Goal: Information Seeking & Learning: Learn about a topic

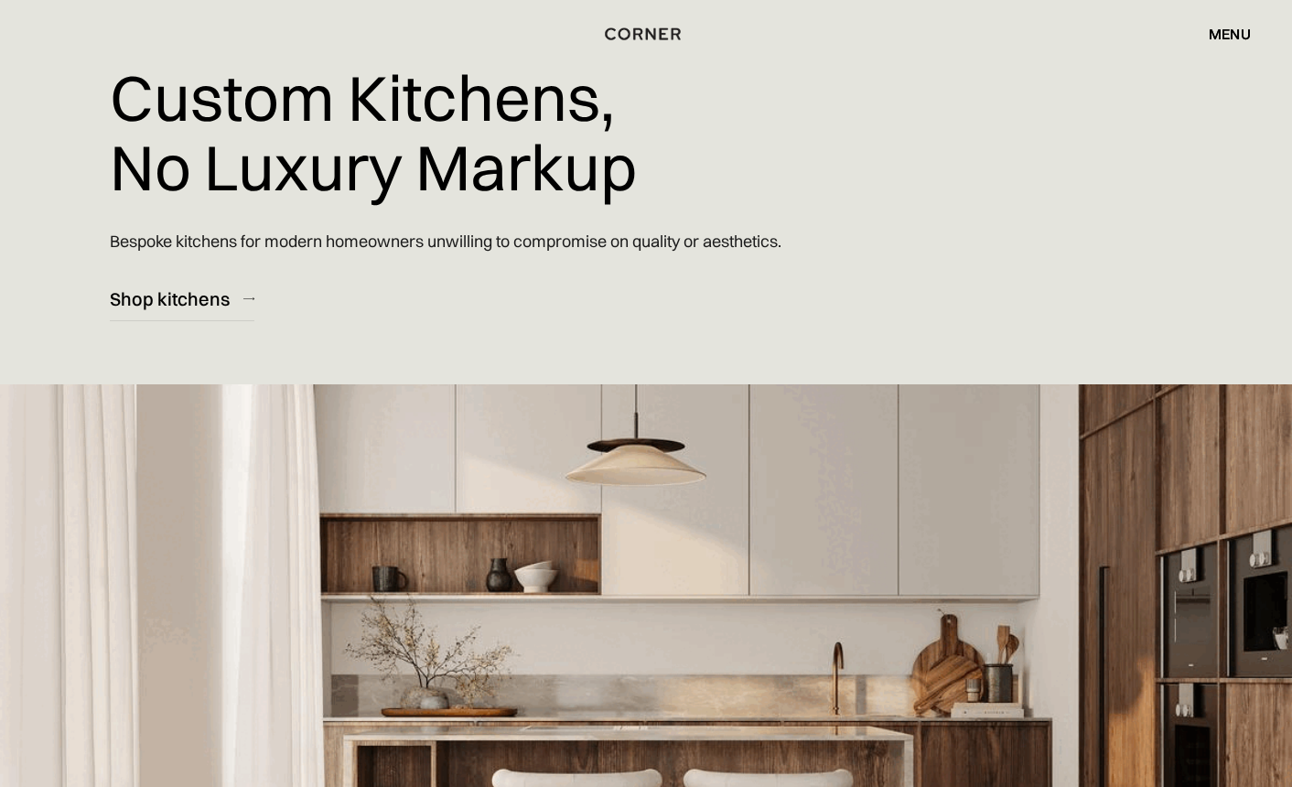
scroll to position [79, 0]
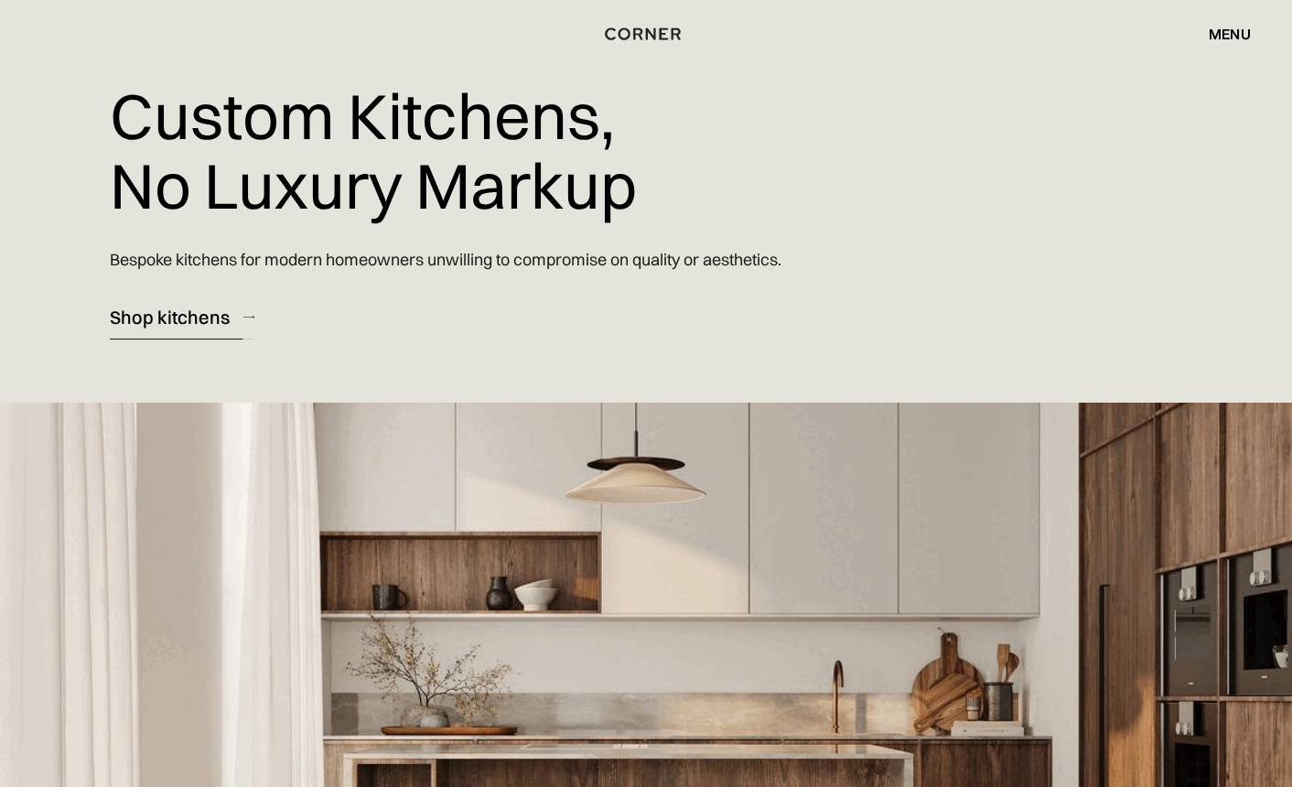
click at [192, 314] on div "Shop kitchens" at bounding box center [170, 317] width 120 height 25
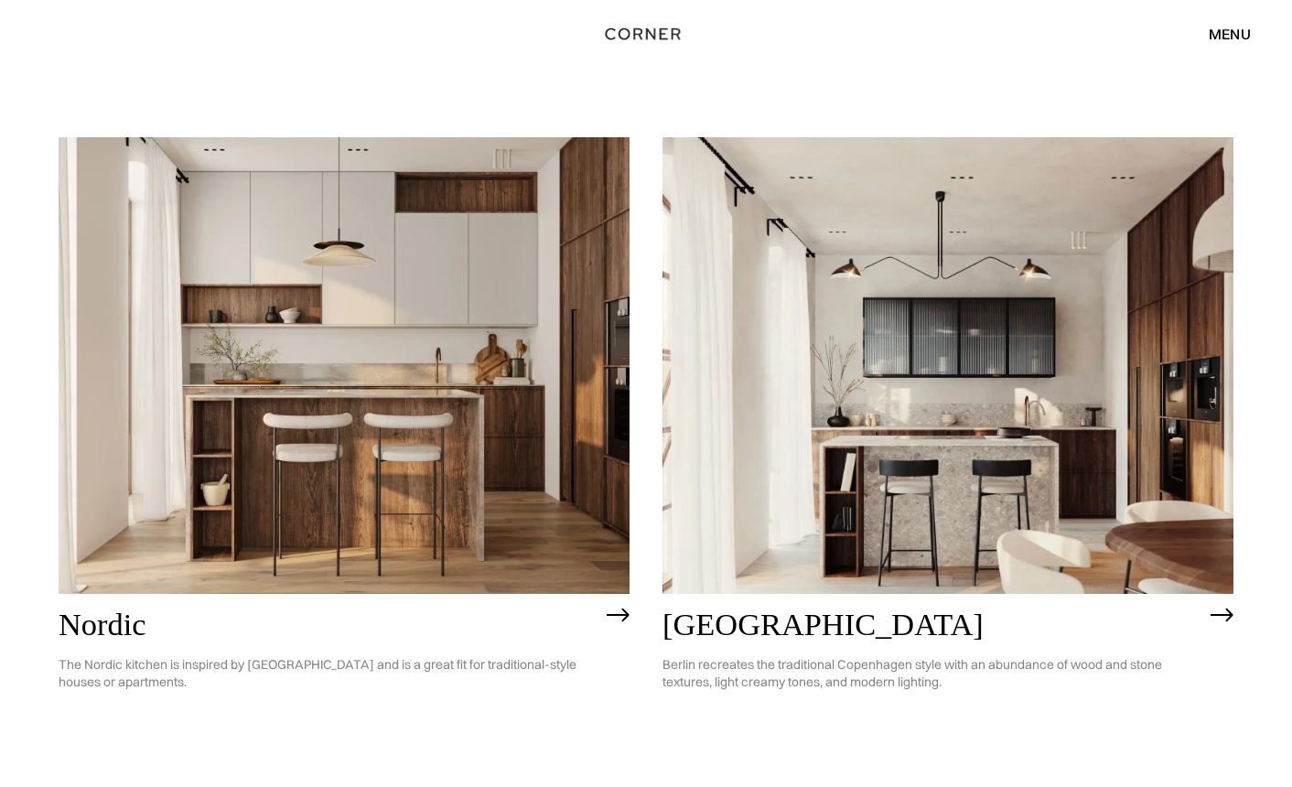
scroll to position [157, 0]
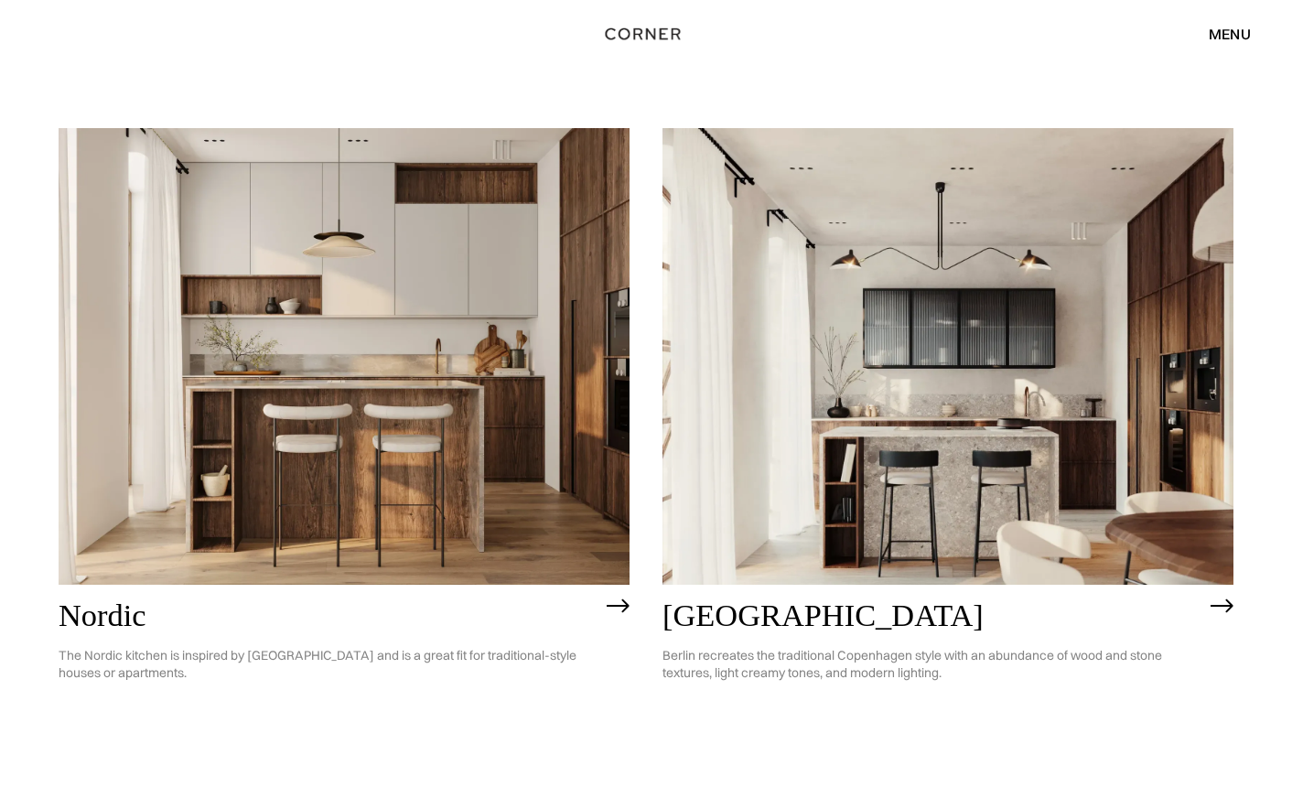
click at [790, 348] on img at bounding box center [947, 356] width 571 height 457
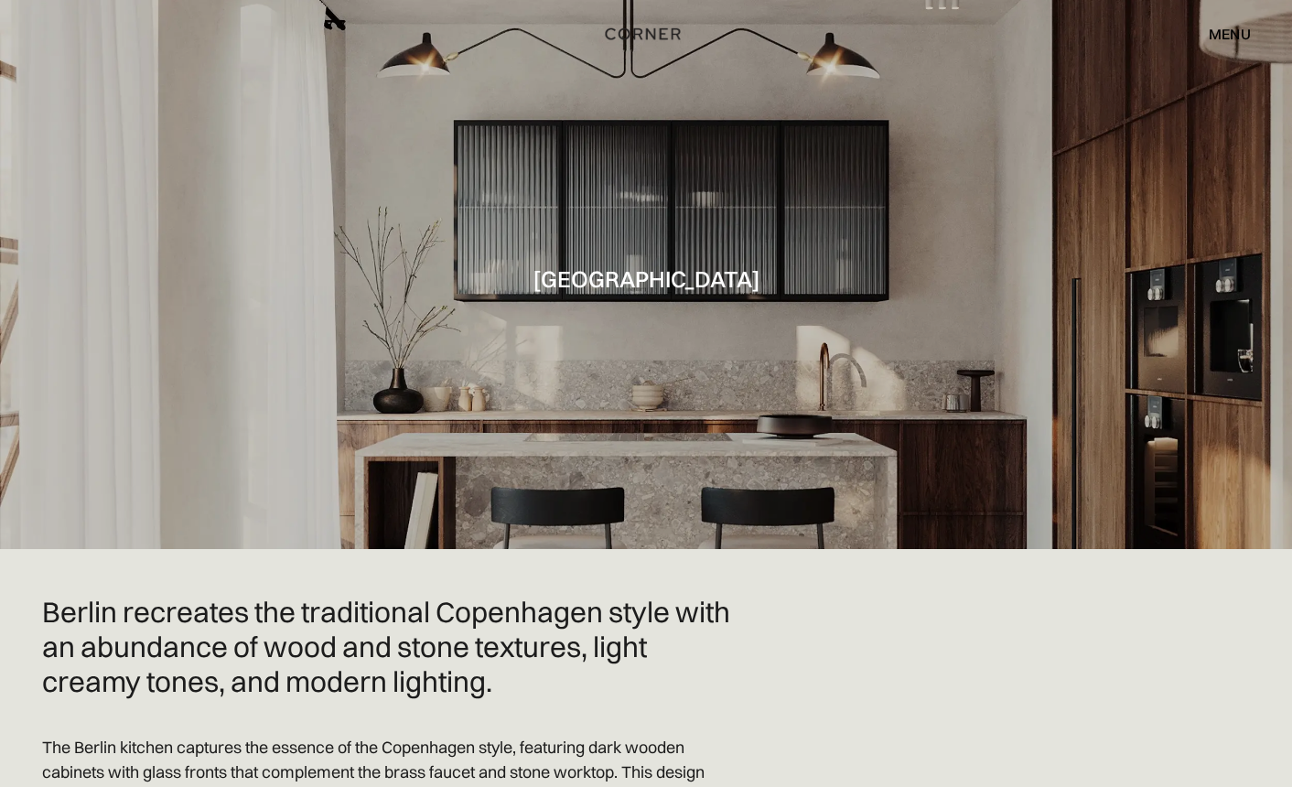
click at [1230, 35] on div "menu" at bounding box center [1229, 34] width 42 height 15
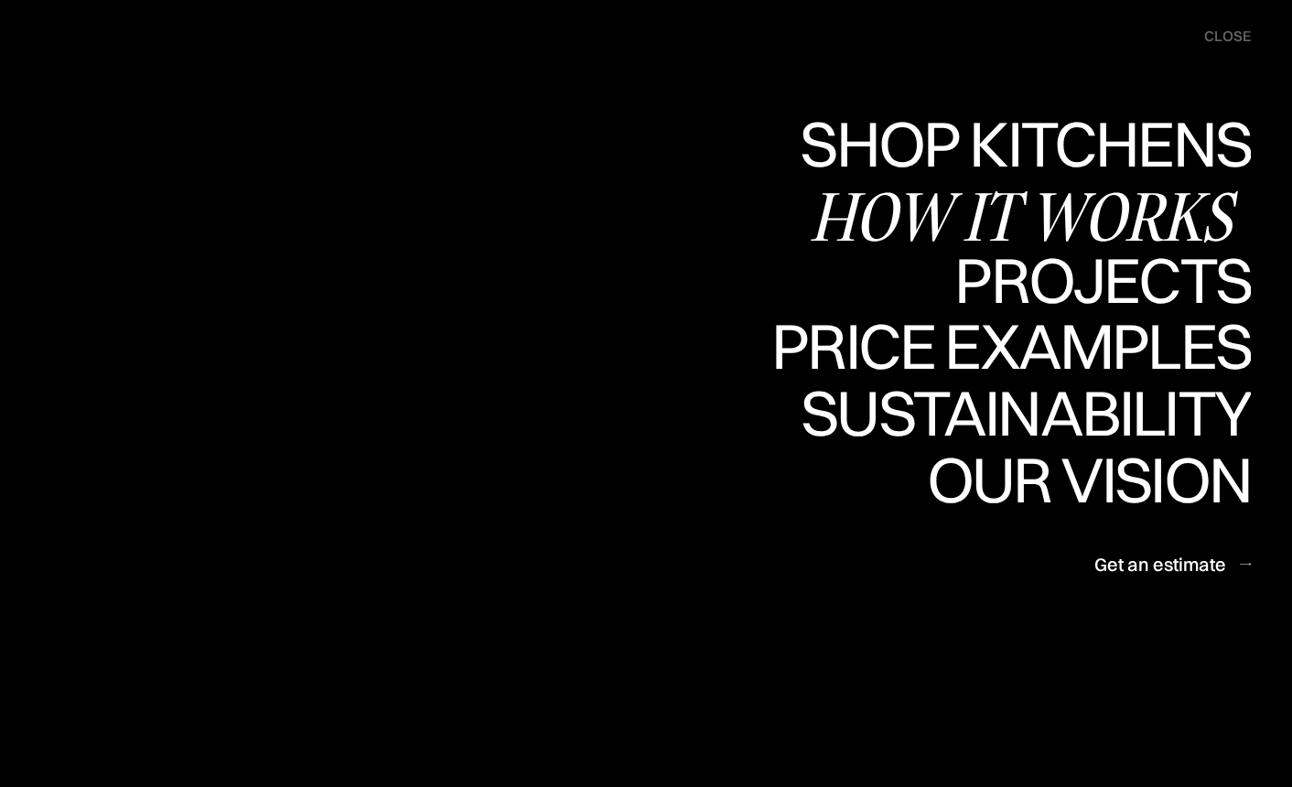
click at [1037, 136] on link "Shop Kitchens Shop Kitchens" at bounding box center [1020, 147] width 460 height 67
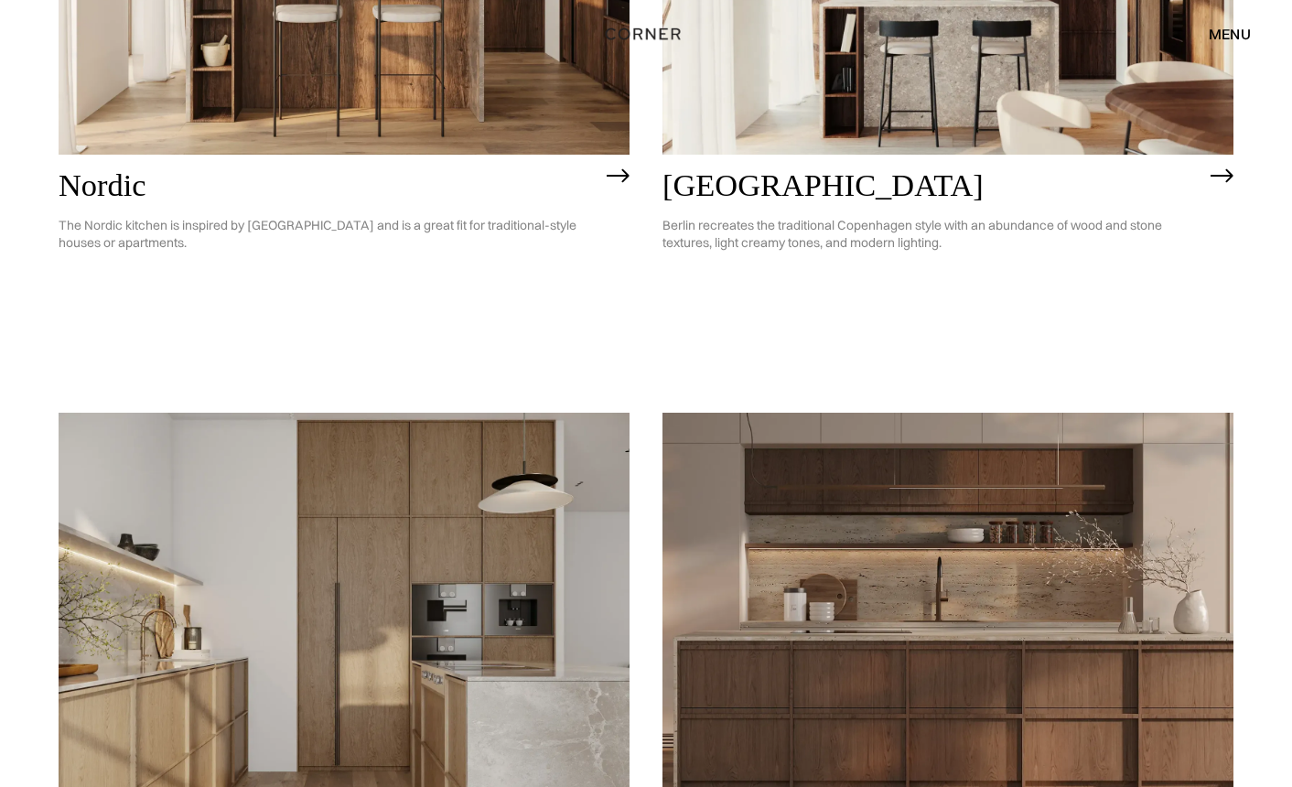
scroll to position [929, 0]
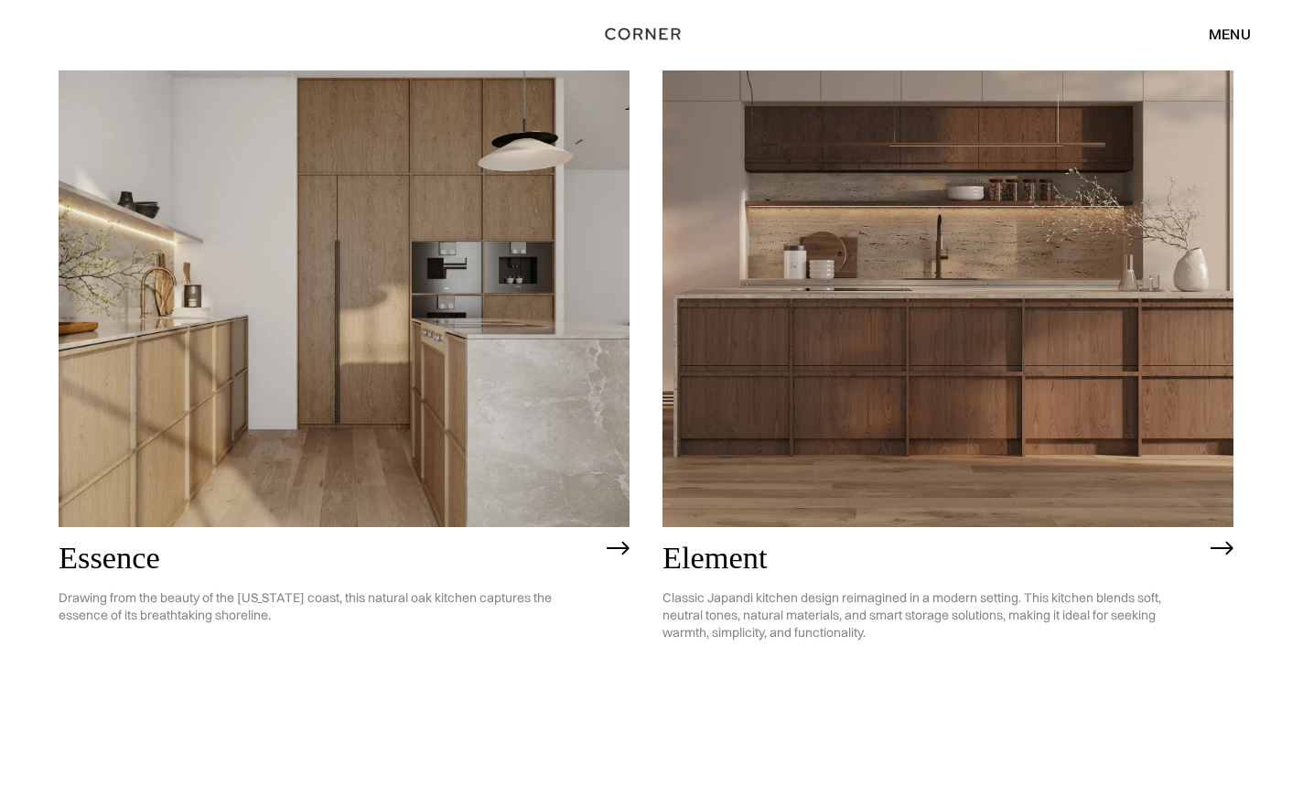
click at [504, 404] on img at bounding box center [344, 298] width 571 height 457
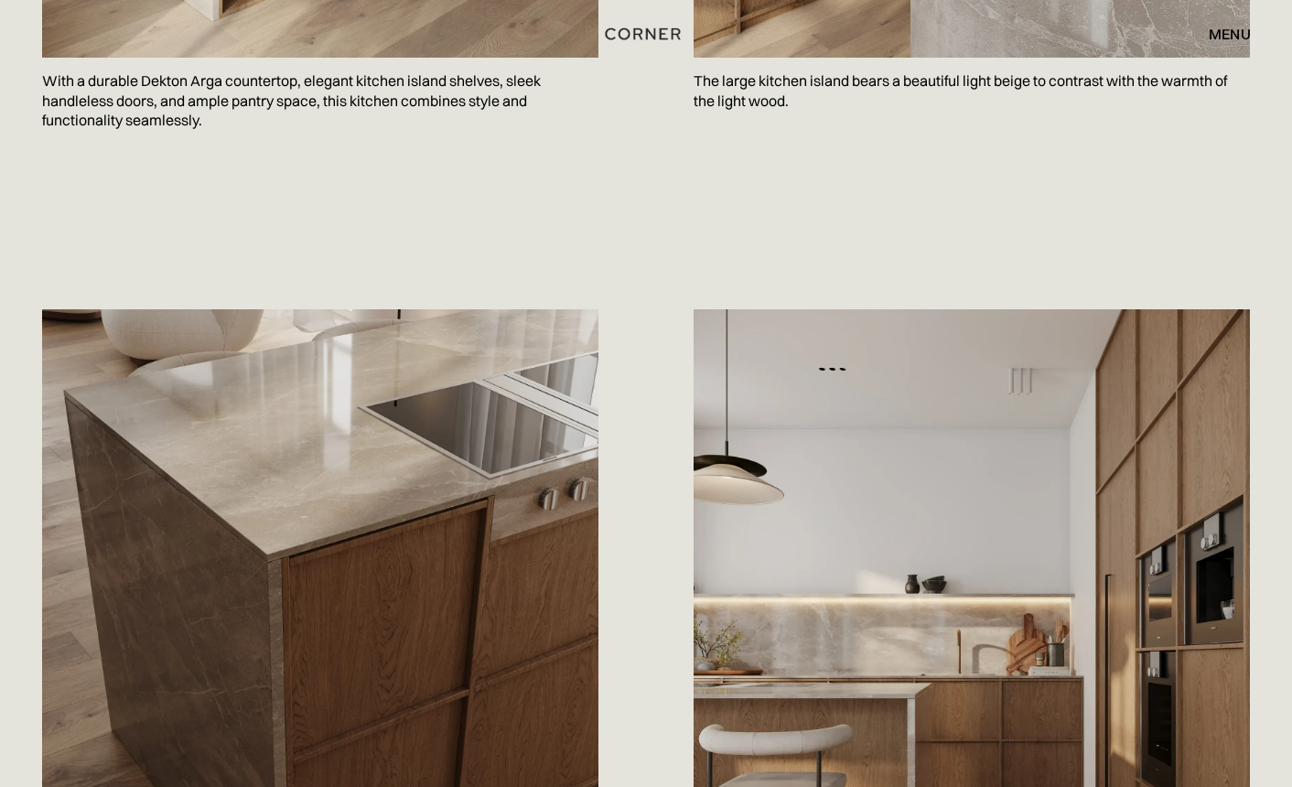
scroll to position [1646, 0]
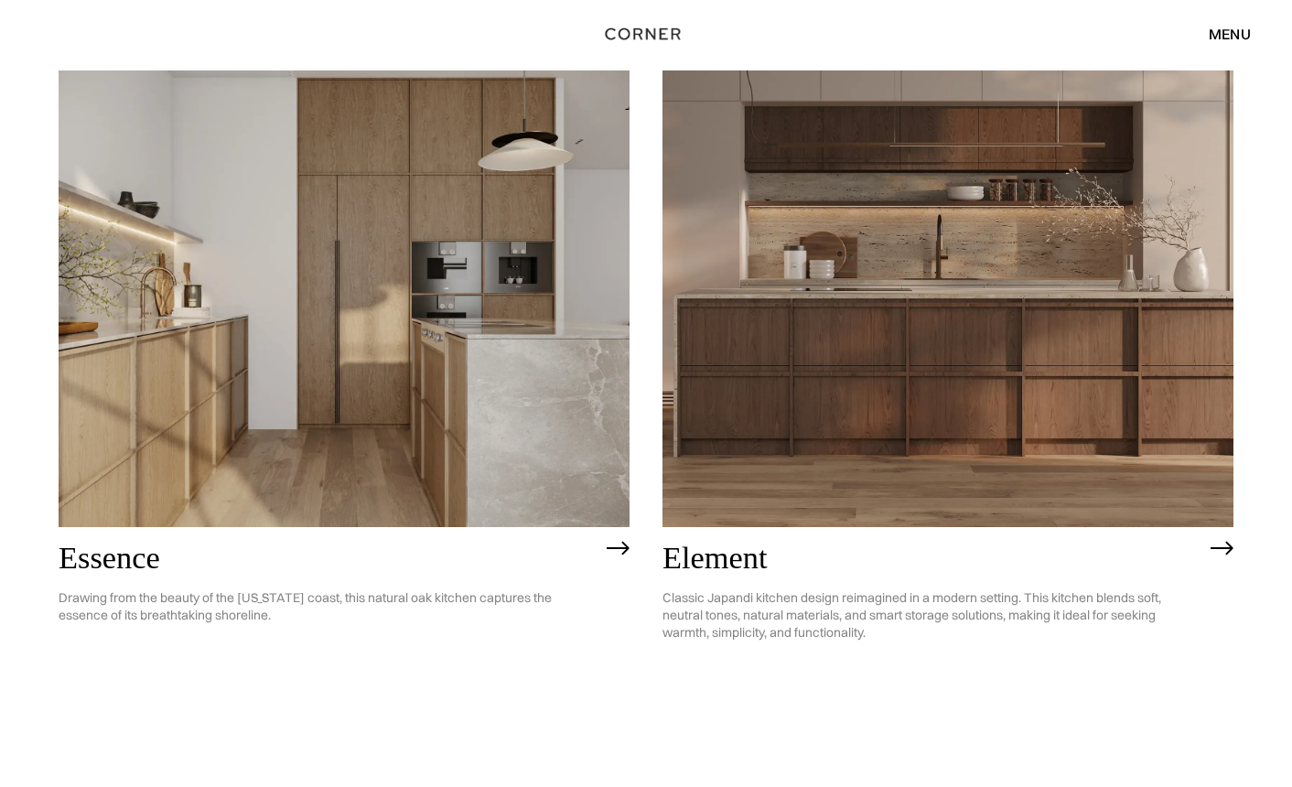
click at [448, 310] on img at bounding box center [344, 298] width 571 height 457
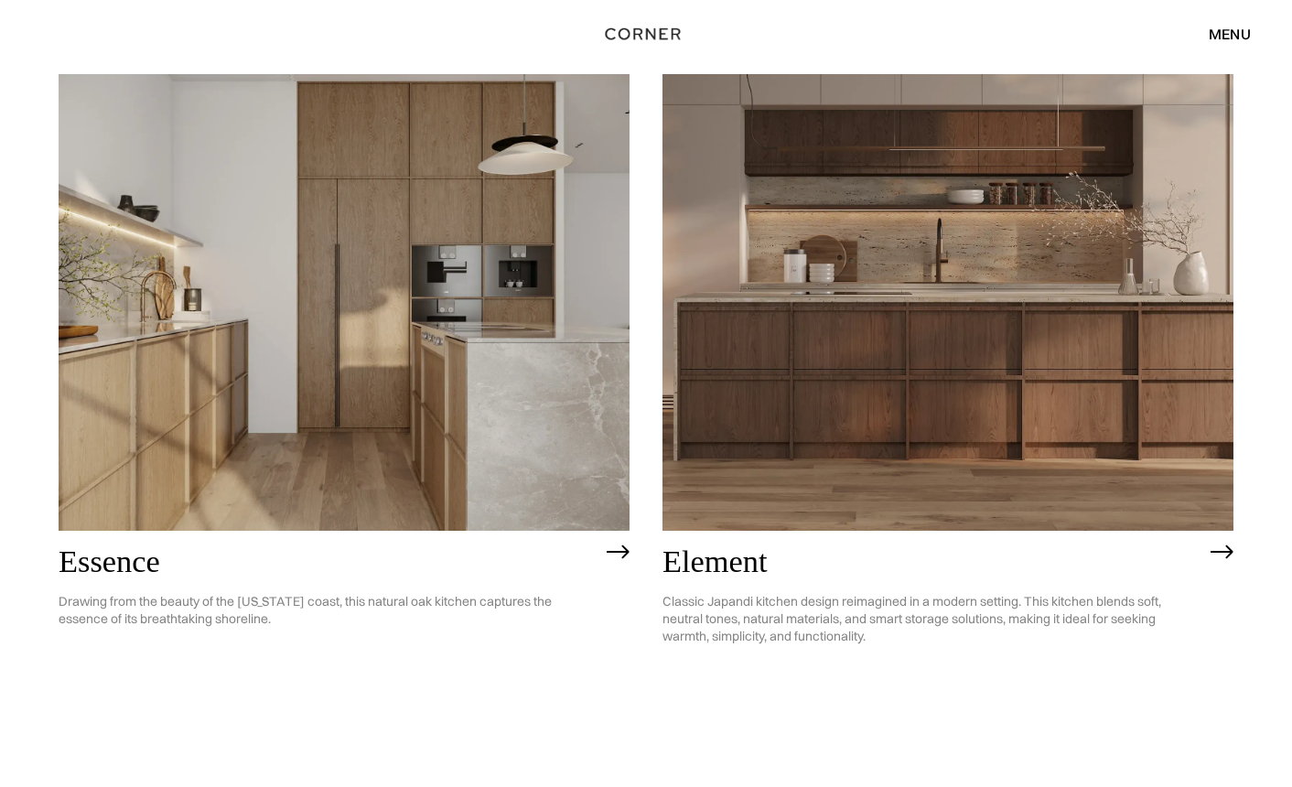
scroll to position [246, 0]
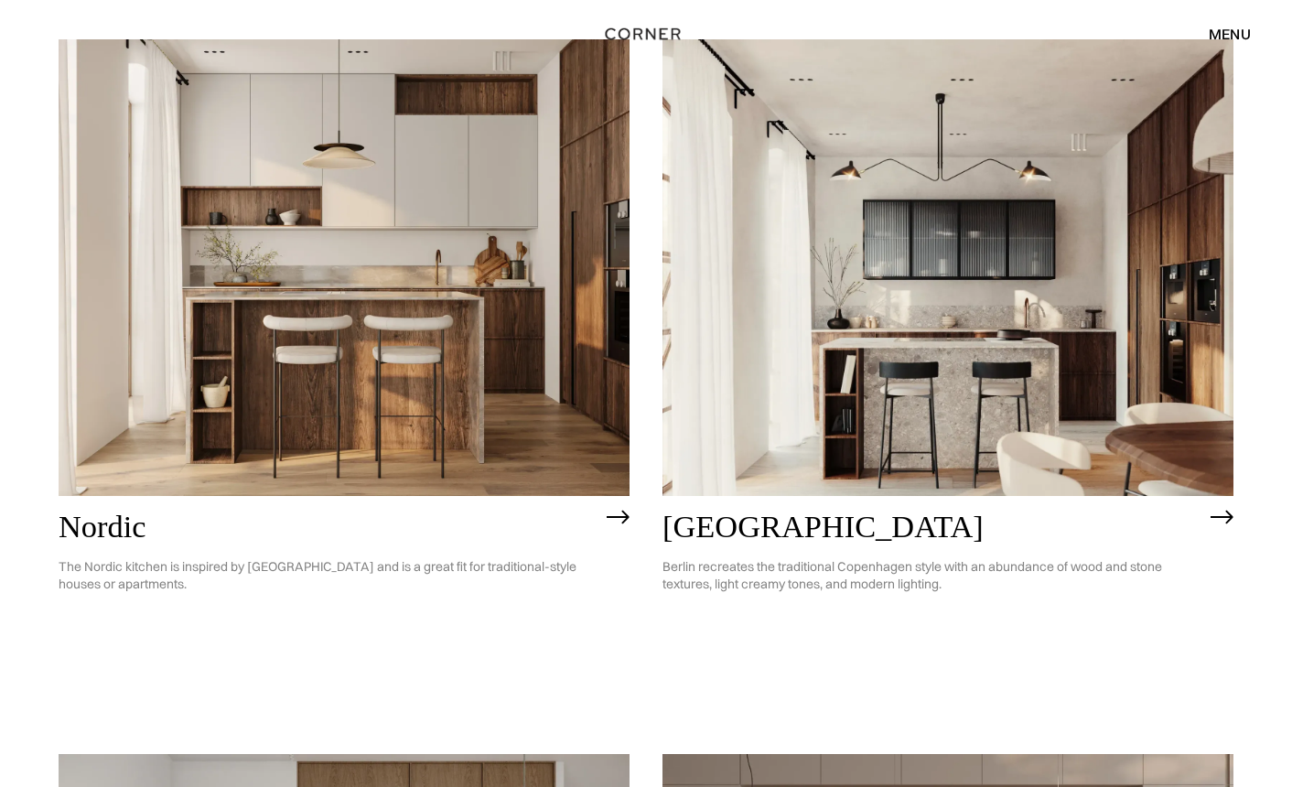
click at [209, 329] on img at bounding box center [344, 267] width 571 height 457
click at [1243, 27] on div "menu" at bounding box center [1229, 34] width 42 height 15
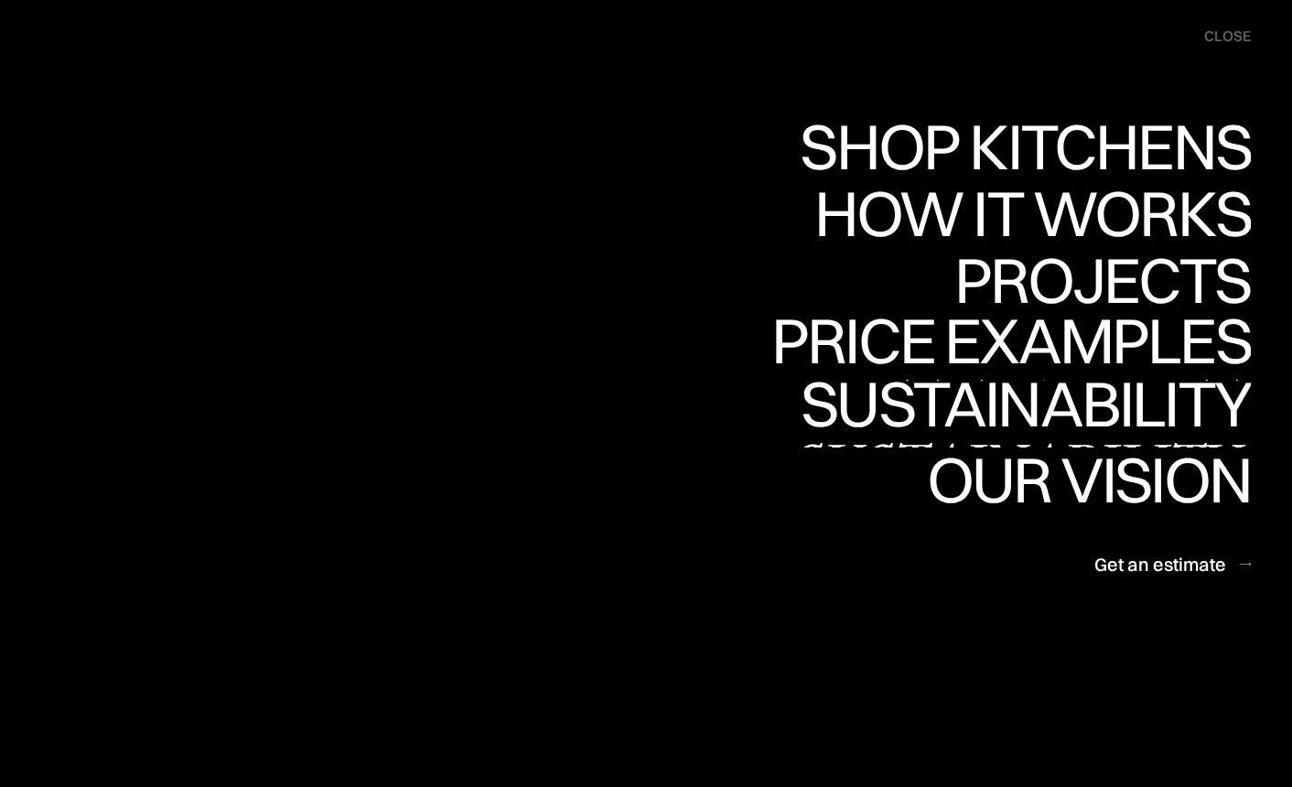
click at [1064, 330] on link "Price examples Price examples" at bounding box center [1010, 347] width 479 height 67
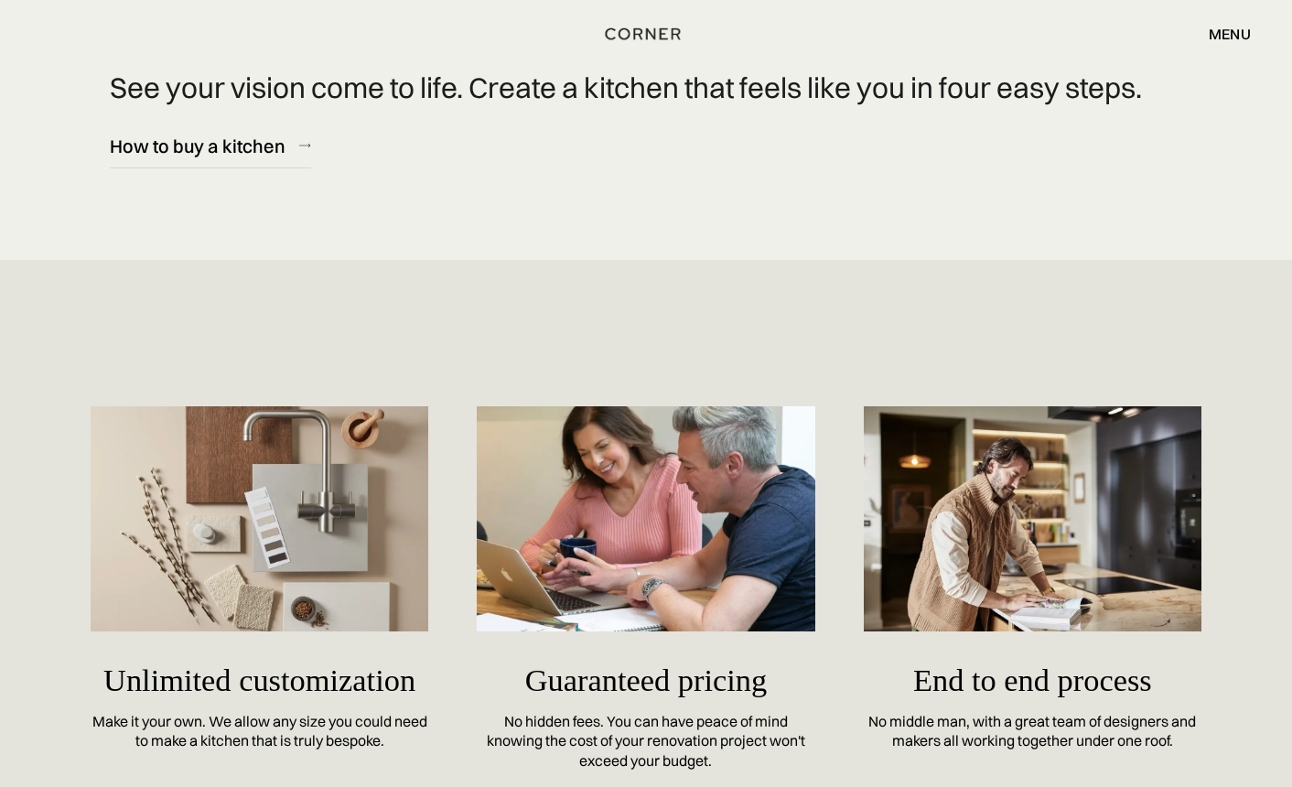
scroll to position [7671, 0]
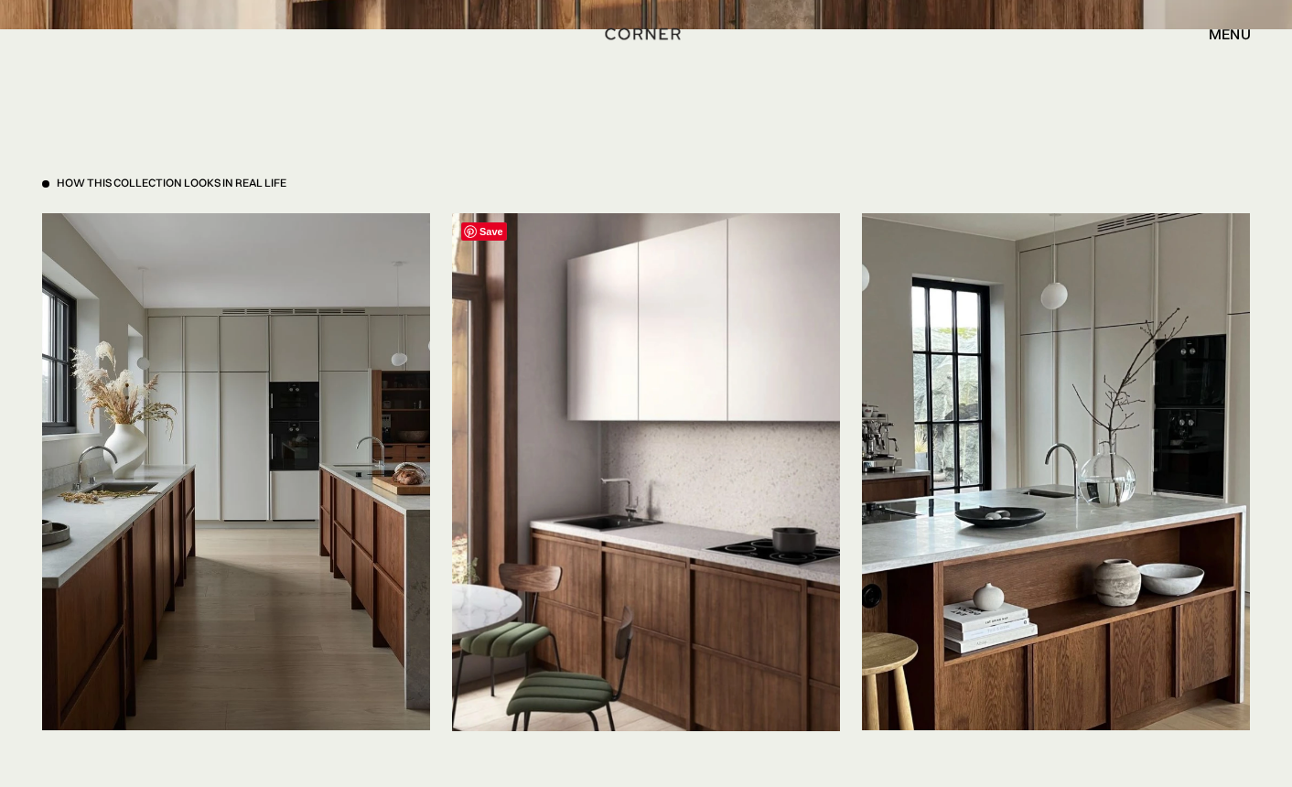
scroll to position [4157, 0]
click at [161, 441] on img at bounding box center [236, 472] width 388 height 517
click at [1124, 455] on img at bounding box center [1056, 472] width 388 height 517
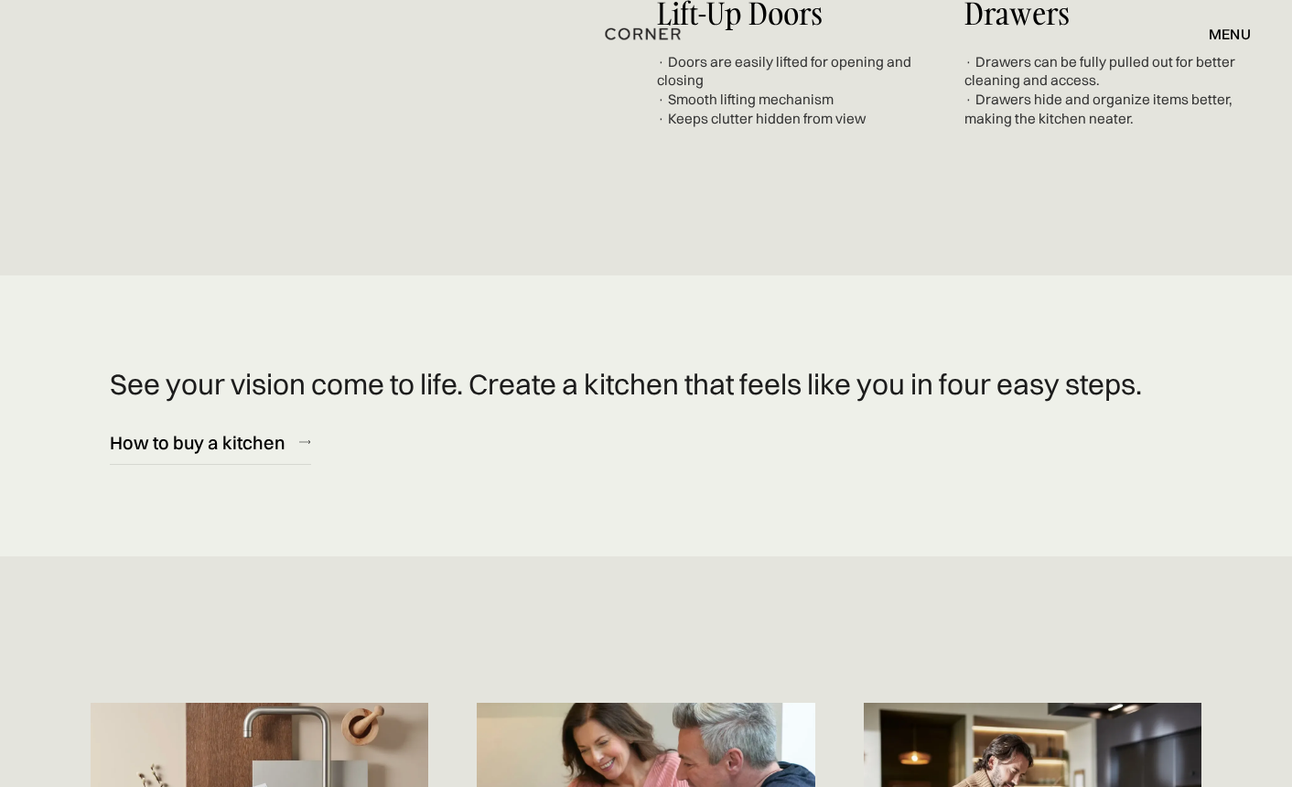
scroll to position [7223, 0]
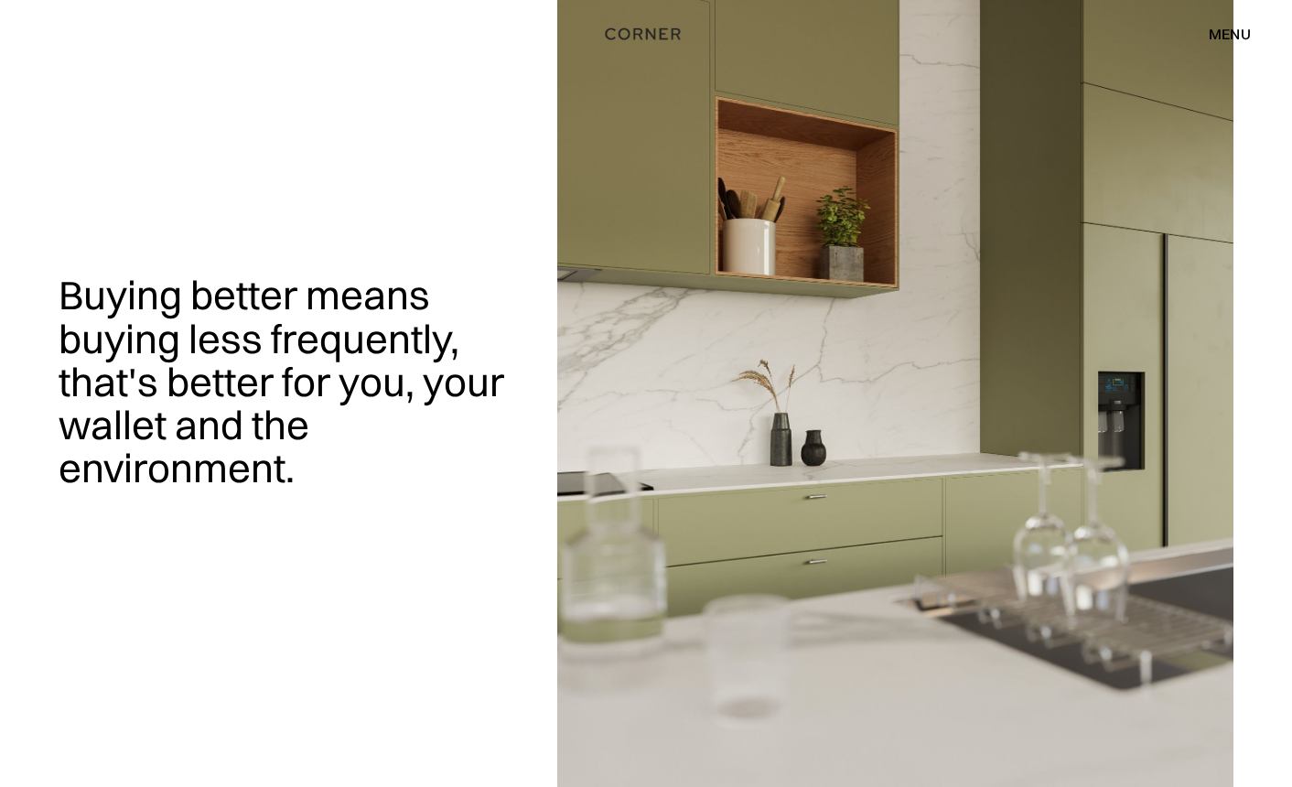
click at [1218, 36] on div "menu" at bounding box center [1229, 34] width 42 height 15
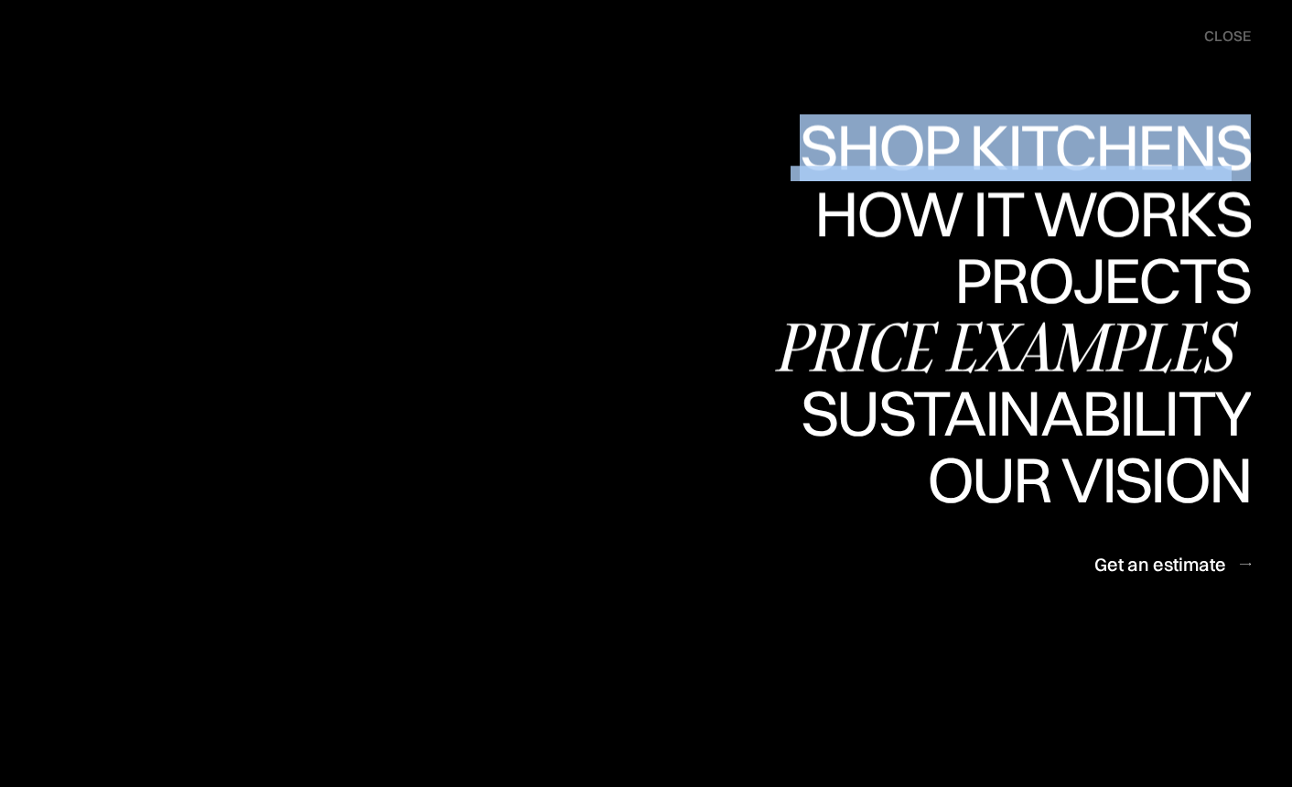
click at [1038, 326] on div "Price examples" at bounding box center [1010, 347] width 479 height 64
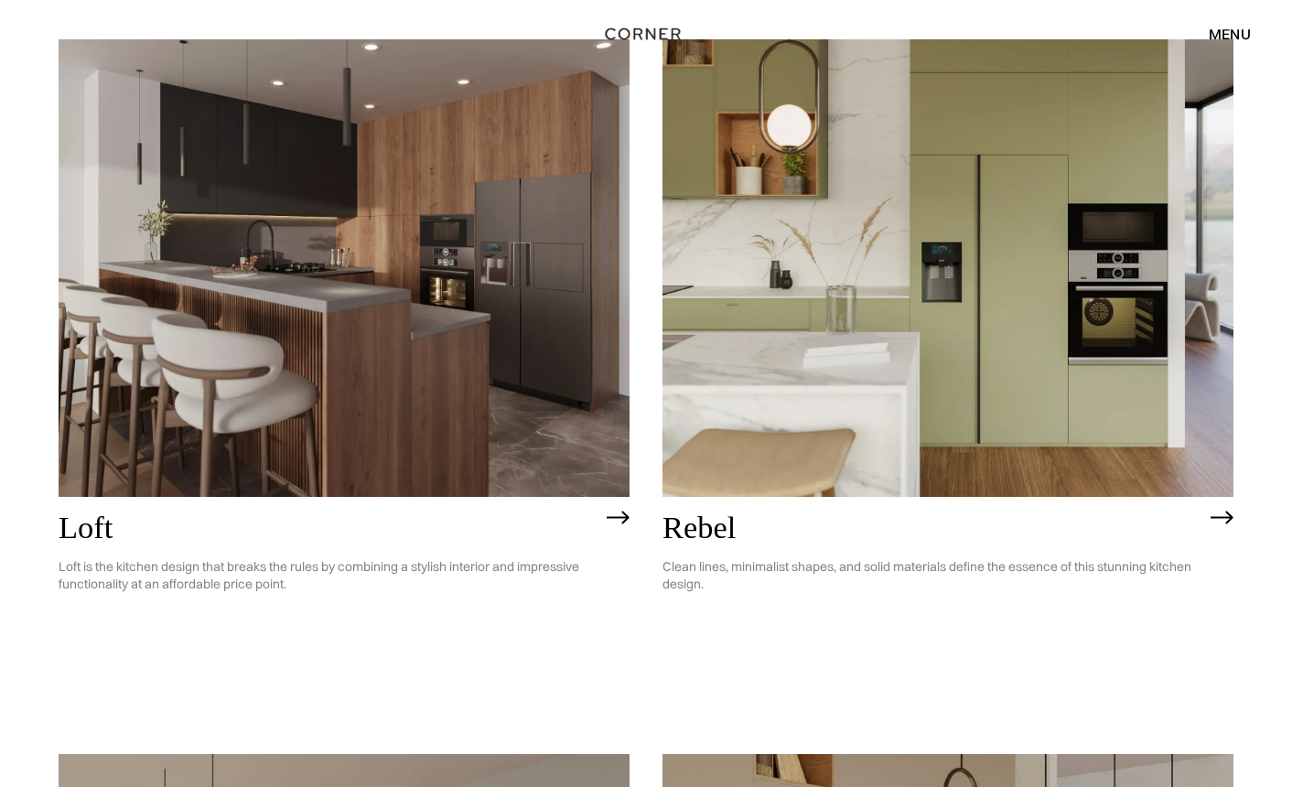
scroll to position [3121, 0]
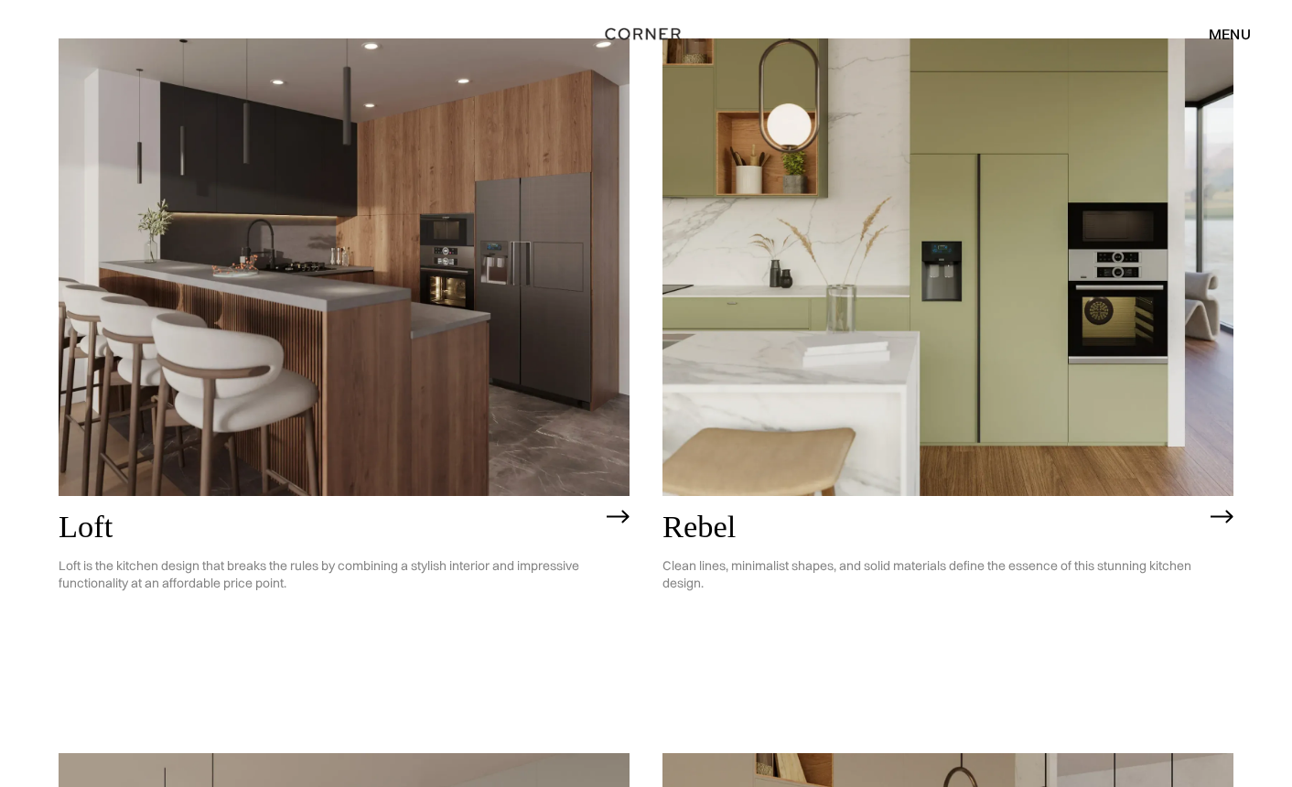
click at [985, 321] on img at bounding box center [947, 266] width 571 height 457
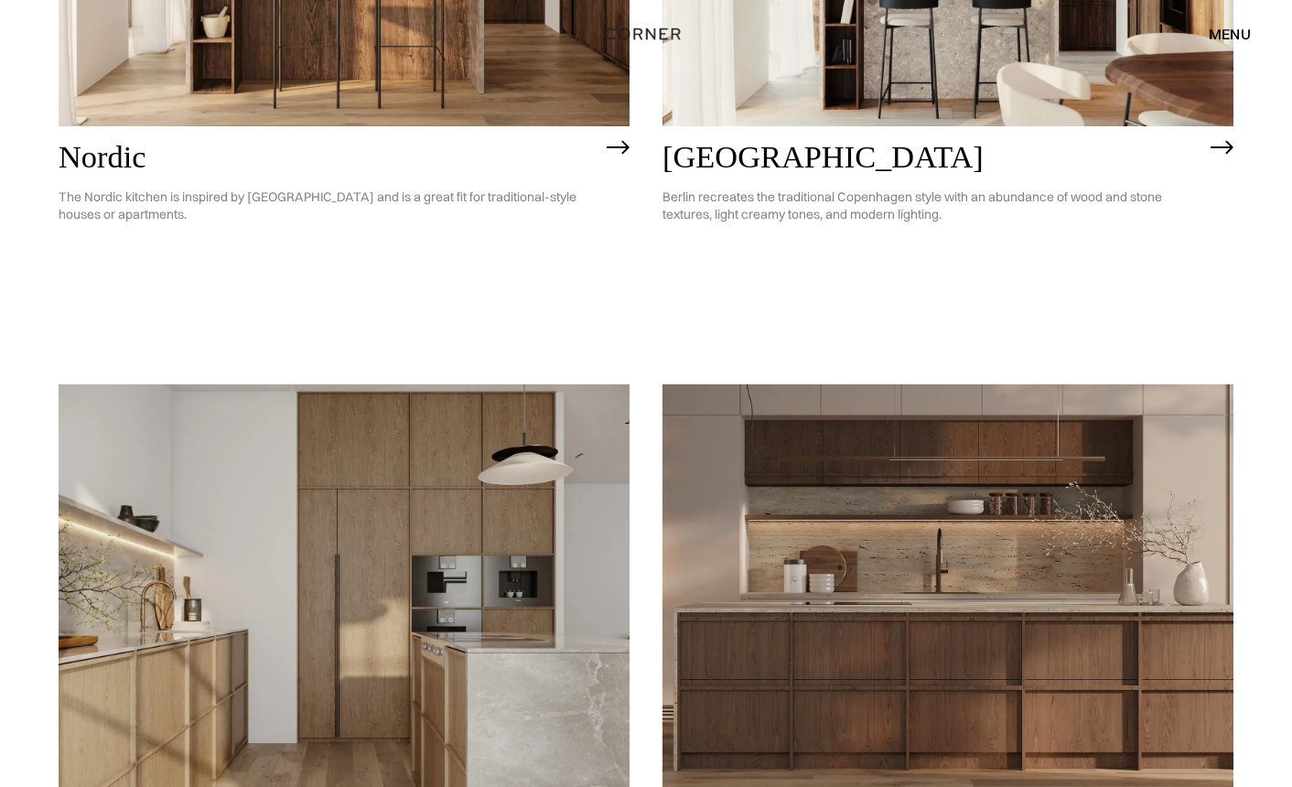
scroll to position [758, 0]
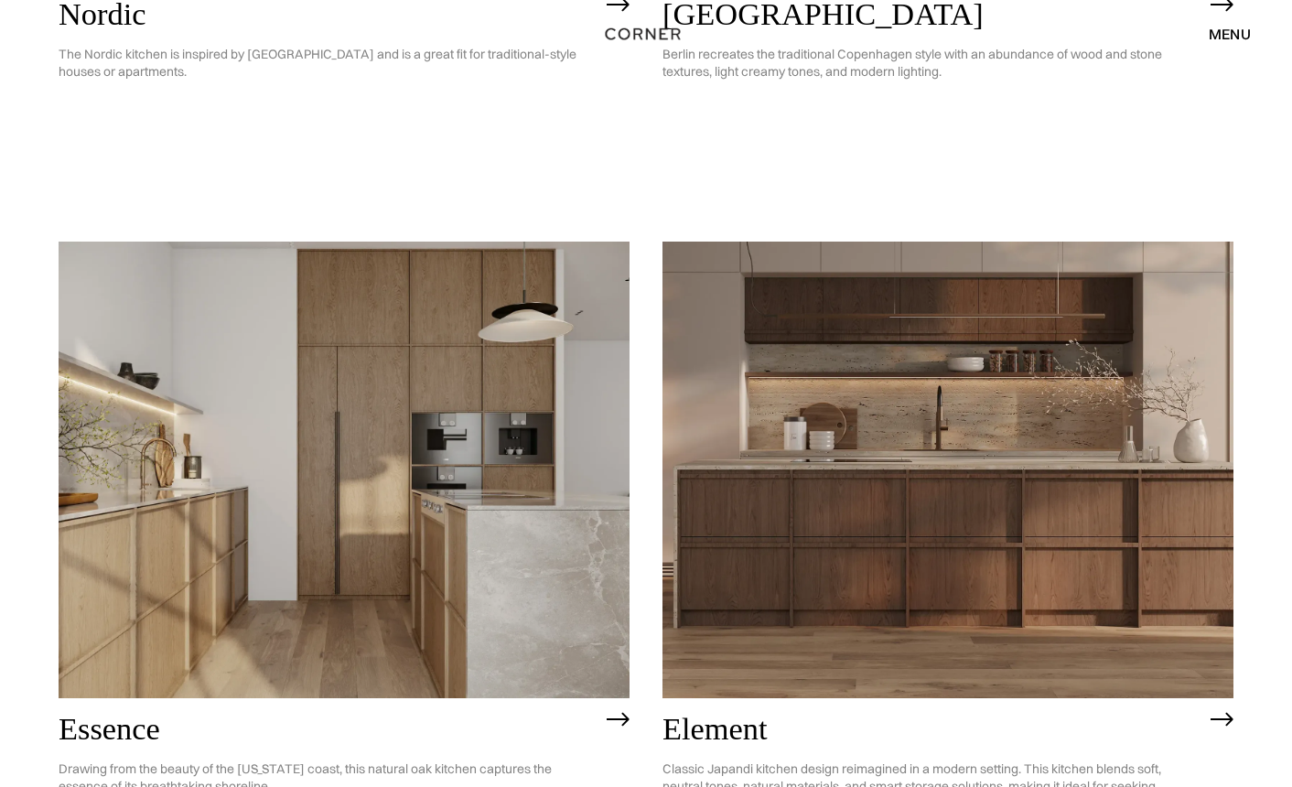
click at [270, 410] on img at bounding box center [344, 470] width 571 height 457
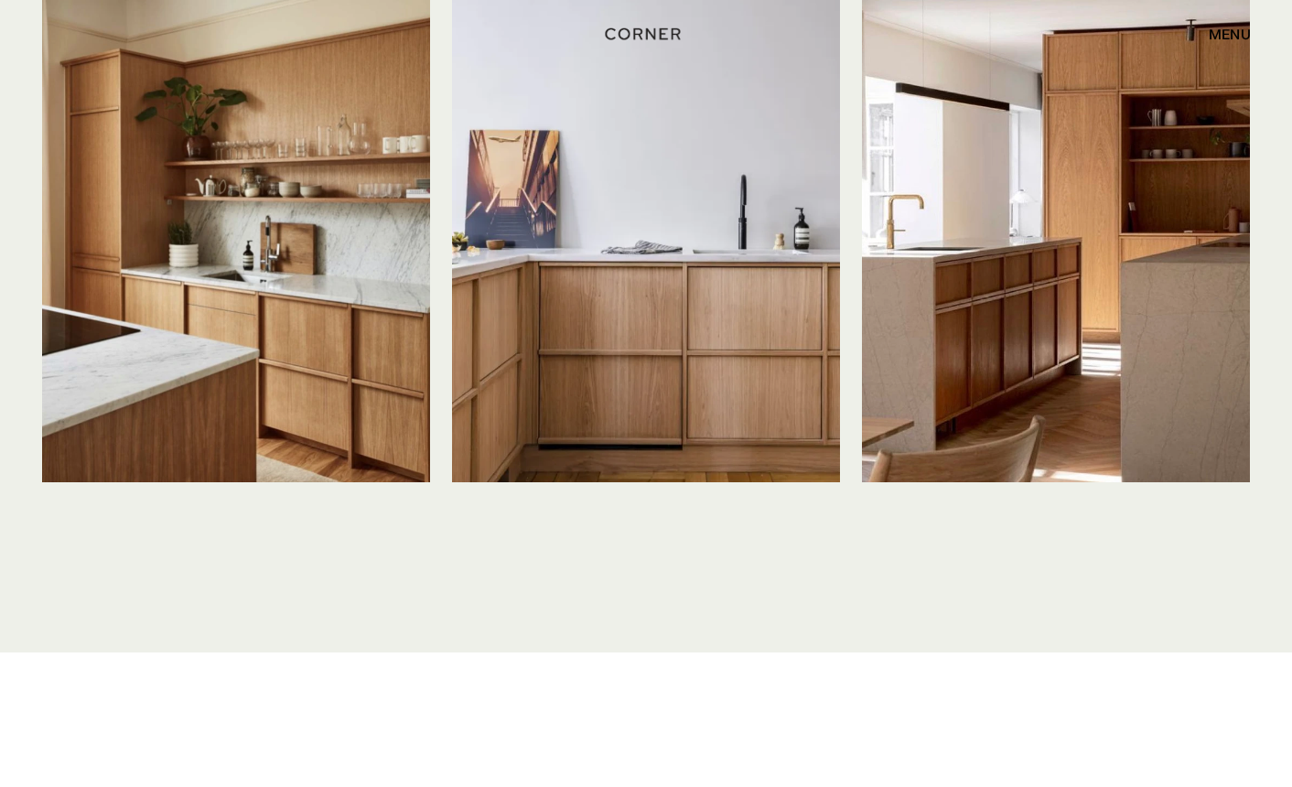
scroll to position [4381, 0]
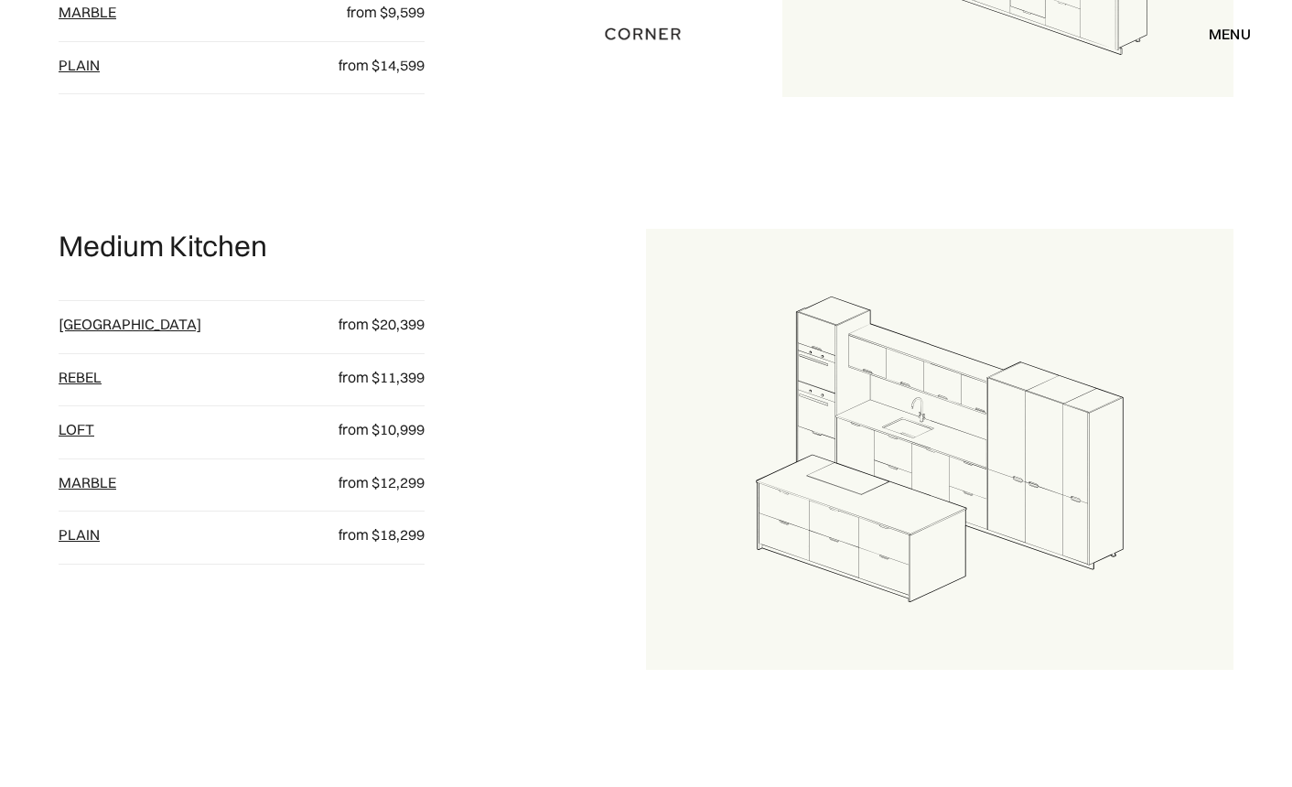
scroll to position [1385, 0]
